Goal: Task Accomplishment & Management: Use online tool/utility

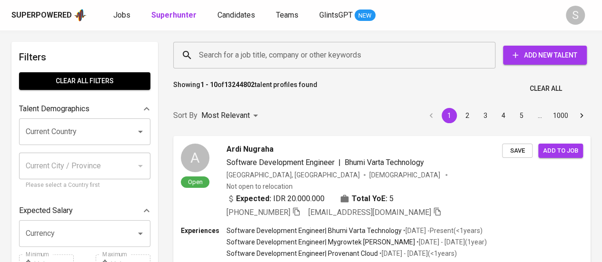
click at [246, 58] on input "Search for a job title, company or other keywords" at bounding box center [337, 55] width 280 height 18
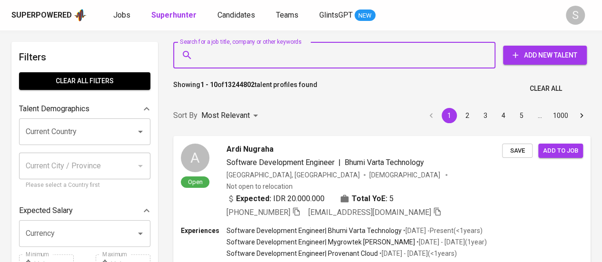
paste input "Hi Mbak Atria, Perkenalkan, saya Yanto, BD Manager dari Glints. Saya melihat ba…"
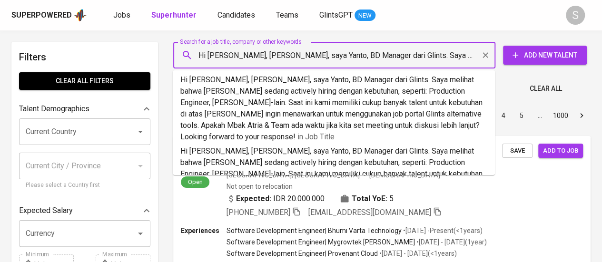
scroll to position [0, 1211]
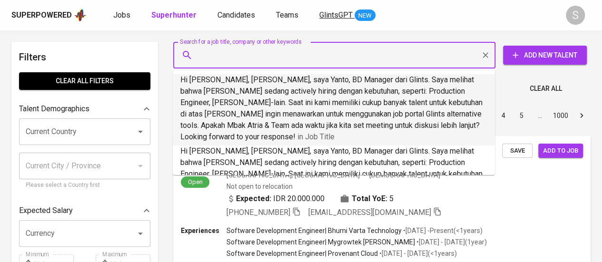
type input "Hi Mbak Atria, Perkenalkan, saya Yanto, BD Manager dari Glints. Saya melihat ba…"
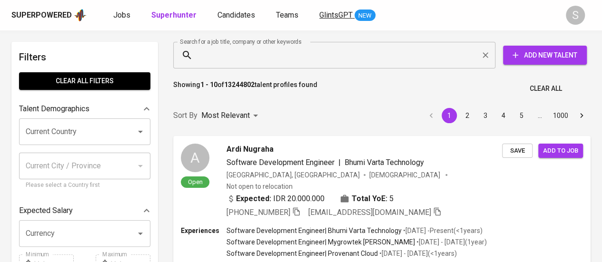
scroll to position [0, 0]
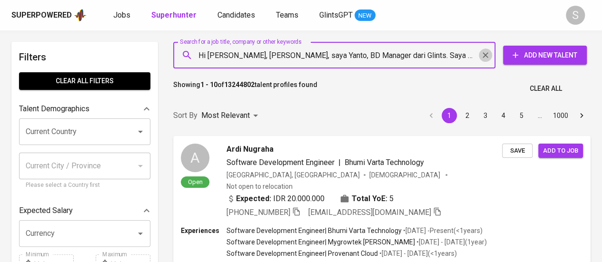
click at [485, 57] on icon "Clear" at bounding box center [486, 55] width 10 height 10
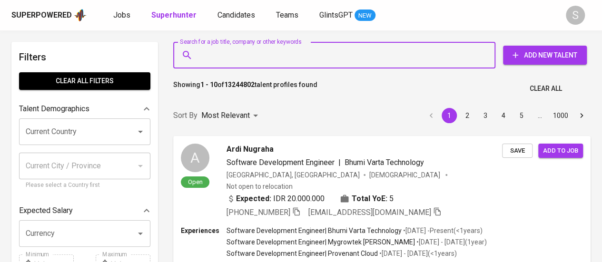
paste input "serlinflorensia@gmail.com"
type input "serlinflorensia@gmail.com"
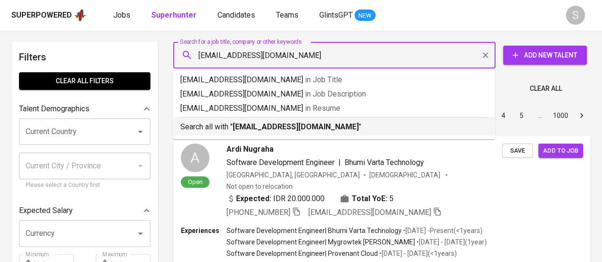
click at [312, 123] on b "serlinflorensia@gmail.com" at bounding box center [296, 126] width 126 height 9
click at [320, 129] on div "Sort By Most Relevant MOST_RELEVANT 1 2 3 4 5 … 1000" at bounding box center [382, 115] width 429 height 29
click at [283, 130] on div "Sort By Most Relevant MOST_RELEVANT 1 2 3 4 5 … 1000" at bounding box center [382, 115] width 429 height 29
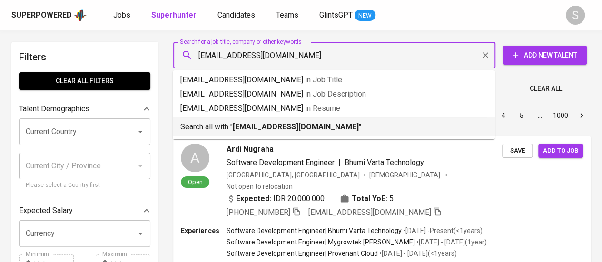
click at [283, 130] on div "Sort By Most Relevant MOST_RELEVANT 1 2 3 4 5 … 1000" at bounding box center [382, 115] width 429 height 29
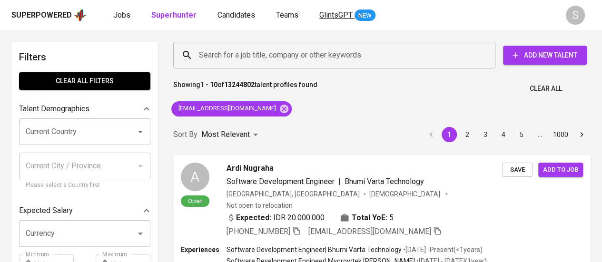
click at [286, 134] on div "Sort By Most Relevant MOST_RELEVANT 1 2 3 4 5 … 1000" at bounding box center [382, 134] width 429 height 29
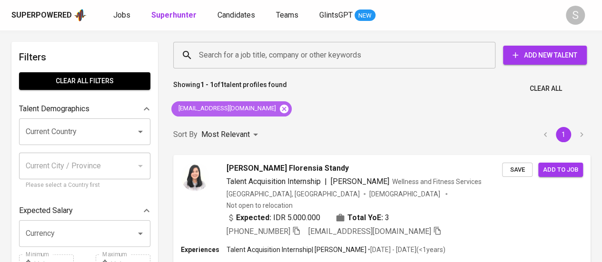
click at [280, 112] on icon at bounding box center [284, 108] width 9 height 9
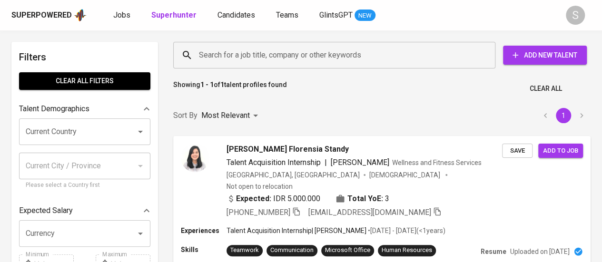
click at [276, 61] on input "Search for a job title, company or other keywords" at bounding box center [337, 55] width 280 height 18
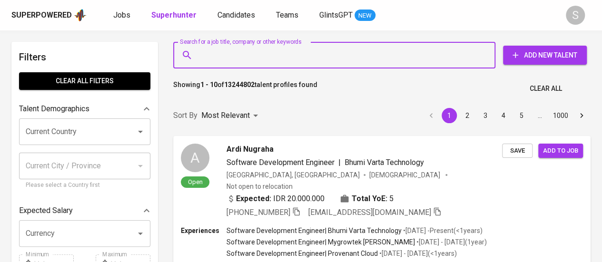
paste input "fadhilahadam4@gmail.com"
type input "fadhilahadam4@gmail.com"
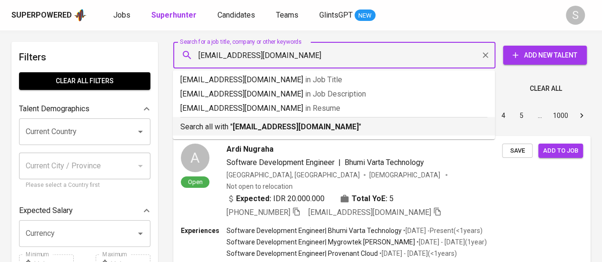
click at [318, 127] on b "fadhilahadam4@gmail.com" at bounding box center [296, 126] width 126 height 9
click at [245, 125] on div "Sort By Most Relevant MOST_RELEVANT 1 2 3 4 5 … 1000" at bounding box center [382, 115] width 429 height 29
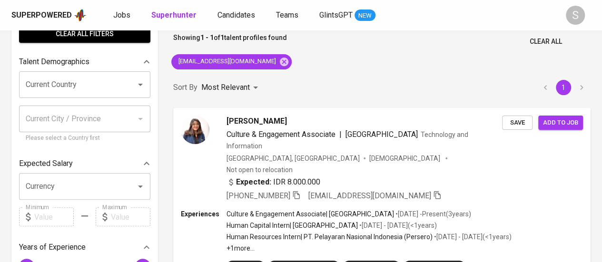
scroll to position [48, 0]
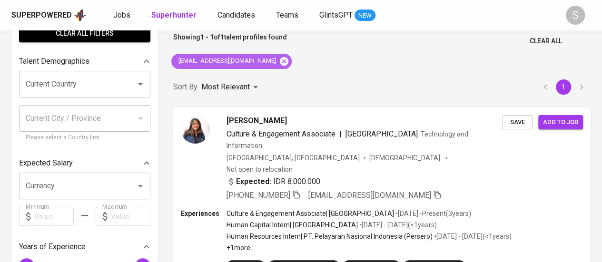
click at [280, 65] on icon at bounding box center [284, 61] width 9 height 9
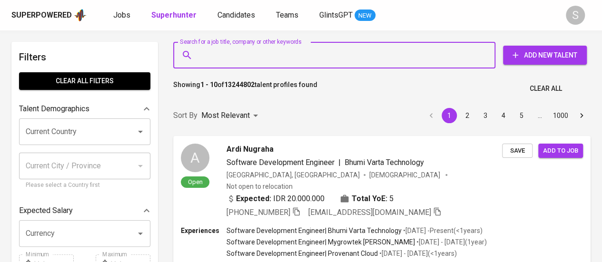
click at [296, 46] on input "Search for a job title, company or other keywords" at bounding box center [337, 55] width 280 height 18
paste input "[EMAIL_ADDRESS][DOMAIN_NAME]"
type input "[EMAIL_ADDRESS][DOMAIN_NAME]"
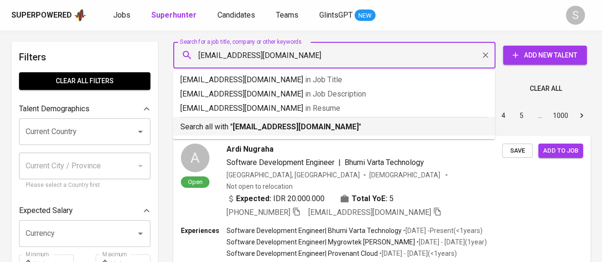
click at [283, 128] on b "[EMAIL_ADDRESS][DOMAIN_NAME]" at bounding box center [296, 126] width 126 height 9
click at [291, 129] on div "Sort By Most Relevant MOST_RELEVANT 1 2 3 4 5 … 1000" at bounding box center [382, 115] width 429 height 29
click at [251, 125] on div "Most Relevant" at bounding box center [231, 116] width 60 height 18
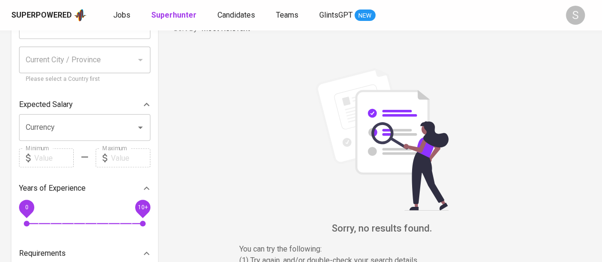
scroll to position [107, 0]
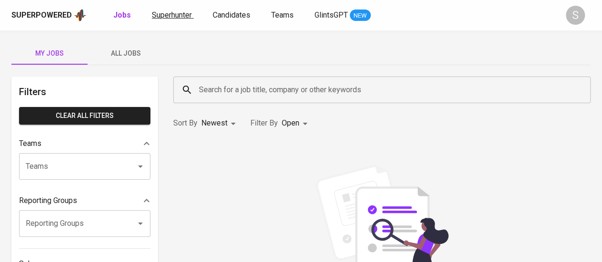
click at [169, 19] on span "Superhunter" at bounding box center [172, 14] width 40 height 9
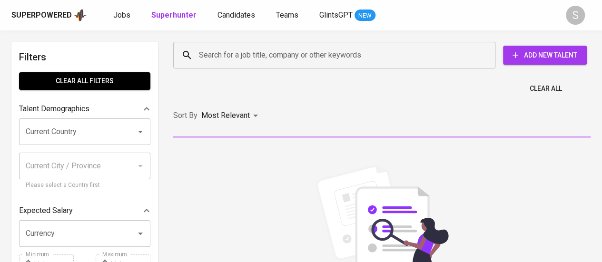
click at [276, 54] on input "Search for a job title, company or other keywords" at bounding box center [337, 55] width 280 height 18
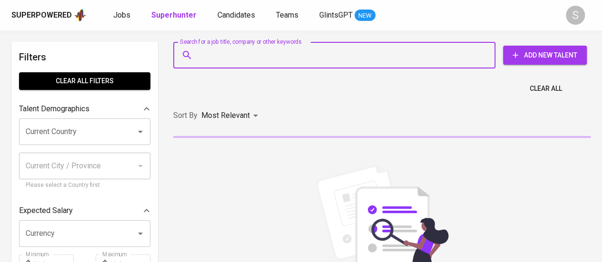
paste input "[EMAIL_ADDRESS][DOMAIN_NAME]"
type input "[EMAIL_ADDRESS][DOMAIN_NAME]"
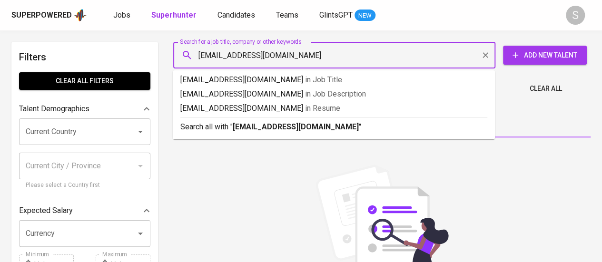
click at [292, 129] on b "[EMAIL_ADDRESS][DOMAIN_NAME]" at bounding box center [296, 126] width 126 height 9
click at [292, 129] on div "Sort By Most Relevant MOST_RELEVANT" at bounding box center [382, 115] width 429 height 29
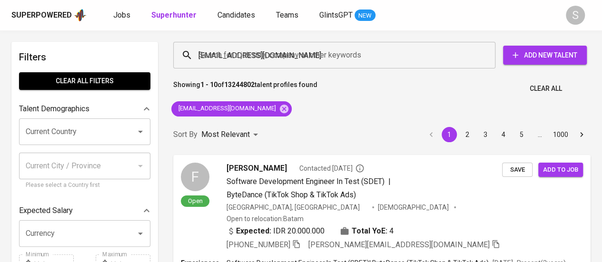
click at [292, 129] on div "Sort By Most Relevant MOST_RELEVANT 1 2 3 4 5 … 1000" at bounding box center [382, 134] width 429 height 29
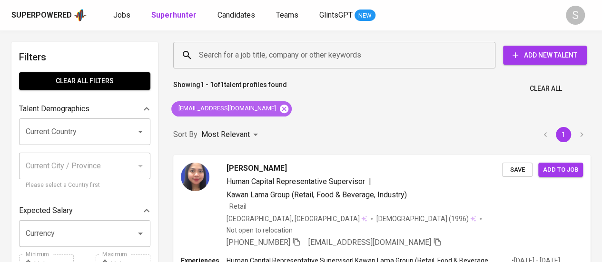
click at [279, 108] on icon at bounding box center [284, 109] width 10 height 10
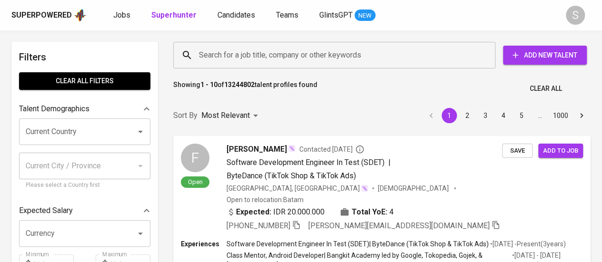
click at [326, 56] on input "Search for a job title, company or other keywords" at bounding box center [337, 55] width 280 height 18
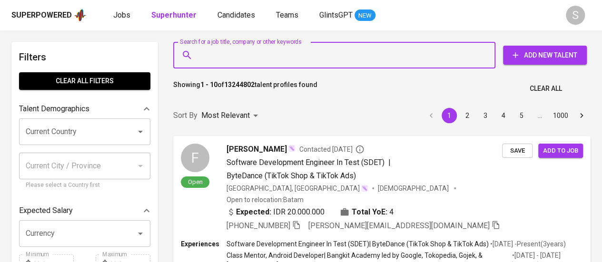
click at [235, 55] on input "Search for a job title, company or other keywords" at bounding box center [337, 55] width 280 height 18
paste input "kharismadewanty@gmail.com"
type input "kharismadewanty@gmail.com"
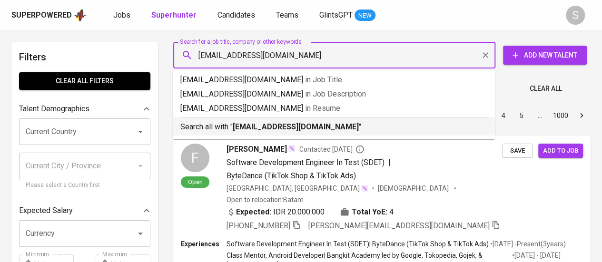
click at [263, 122] on b "kharismadewanty@gmail.com" at bounding box center [296, 126] width 126 height 9
click at [297, 126] on div "Sort By Most Relevant MOST_RELEVANT 1 2 3 4 5 … 1000" at bounding box center [382, 115] width 429 height 29
click at [286, 128] on div "Sort By Most Relevant MOST_RELEVANT 1 2 3 4 5 … 1000" at bounding box center [382, 115] width 429 height 29
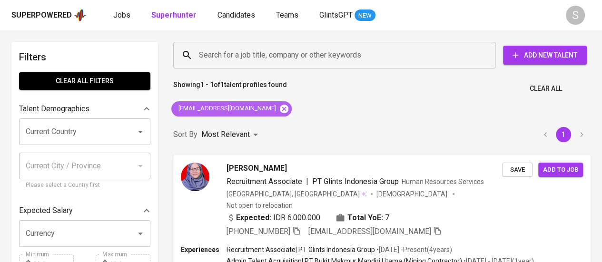
click at [280, 110] on icon at bounding box center [284, 108] width 9 height 9
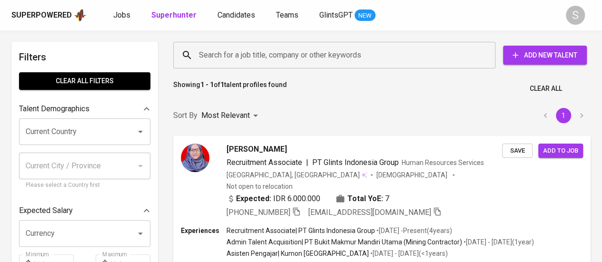
click at [242, 54] on input "Search for a job title, company or other keywords" at bounding box center [337, 55] width 280 height 18
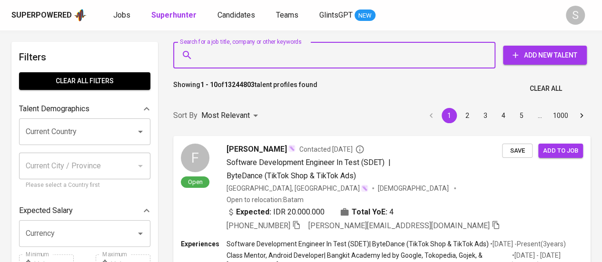
click at [236, 47] on input "Search for a job title, company or other keywords" at bounding box center [337, 55] width 280 height 18
paste input "liesherawati@ymail.com"
type input "liesherawati@ymail.com"
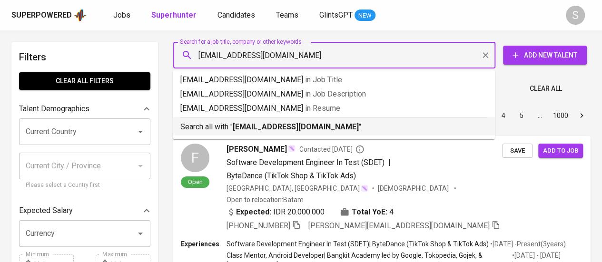
click at [221, 127] on p "Search all with " liesherawati@ymail.com "" at bounding box center [333, 126] width 307 height 11
click at [273, 125] on div "Sort By Most Relevant MOST_RELEVANT 1 2 3 4 5 … 1000" at bounding box center [382, 115] width 429 height 29
